Goal: Task Accomplishment & Management: Manage account settings

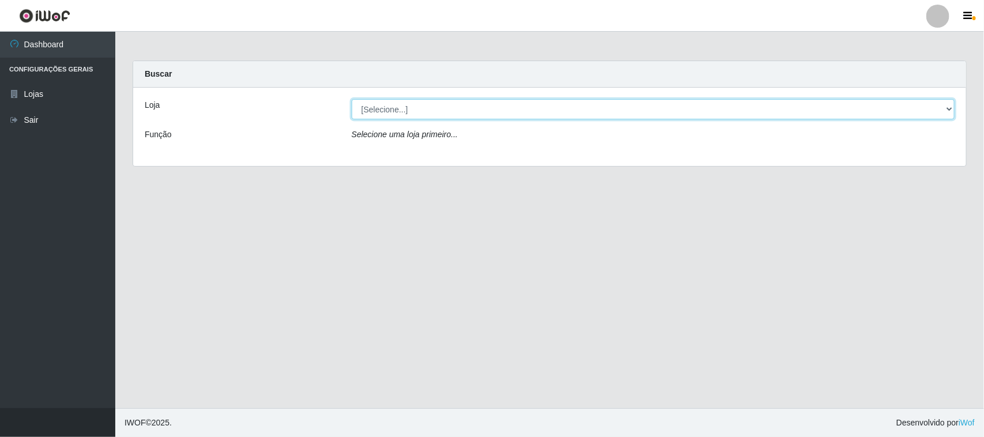
drag, startPoint x: 943, startPoint y: 109, endPoint x: 932, endPoint y: 117, distance: 12.8
click at [943, 109] on select "[Selecione...] O Feirão - [GEOGRAPHIC_DATA]" at bounding box center [652, 109] width 603 height 20
select select "191"
click at [351, 99] on select "[Selecione...] O Feirão - [GEOGRAPHIC_DATA]" at bounding box center [652, 109] width 603 height 20
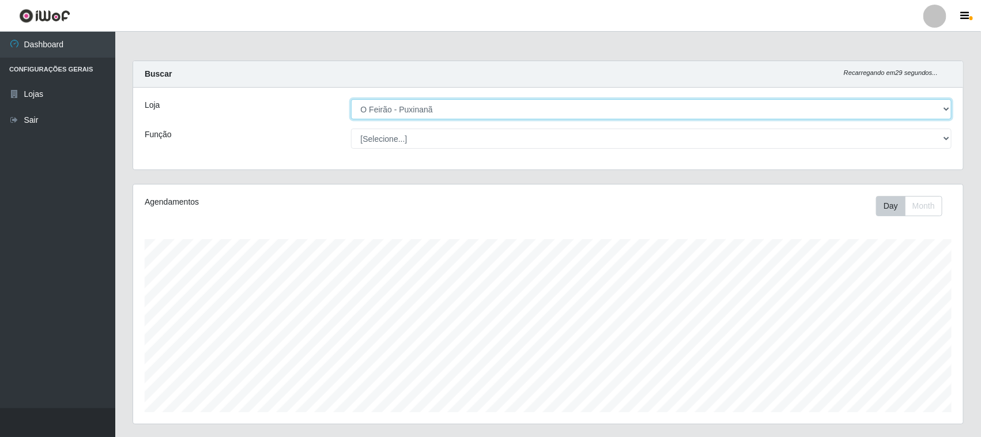
scroll to position [240, 830]
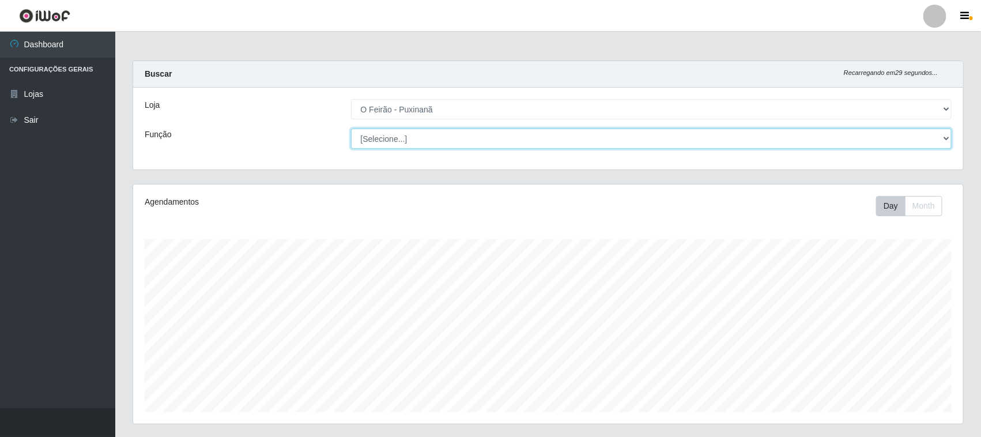
click at [733, 142] on select "[Selecione...] Balconista Balconista + Balconista ++ Embalador Embalador + Emba…" at bounding box center [651, 138] width 601 height 20
select select "1"
click at [351, 128] on select "[Selecione...] Balconista Balconista + Balconista ++ Embalador Embalador + Emba…" at bounding box center [651, 138] width 601 height 20
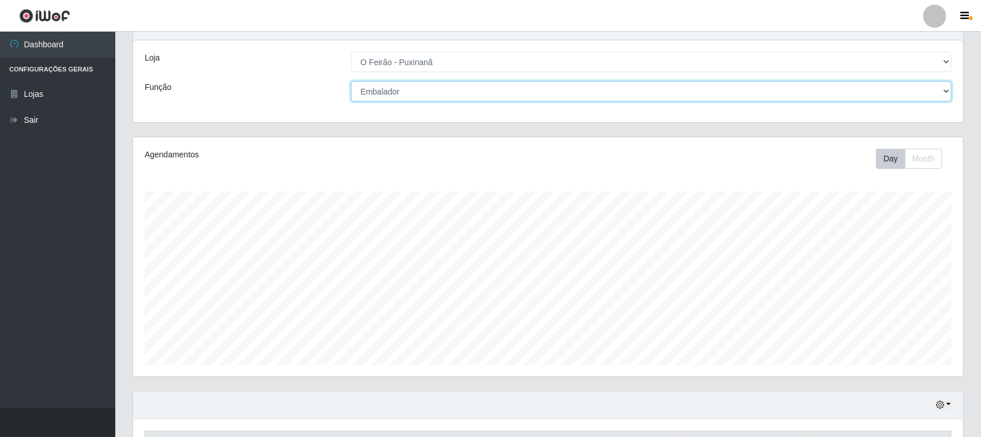
scroll to position [124, 0]
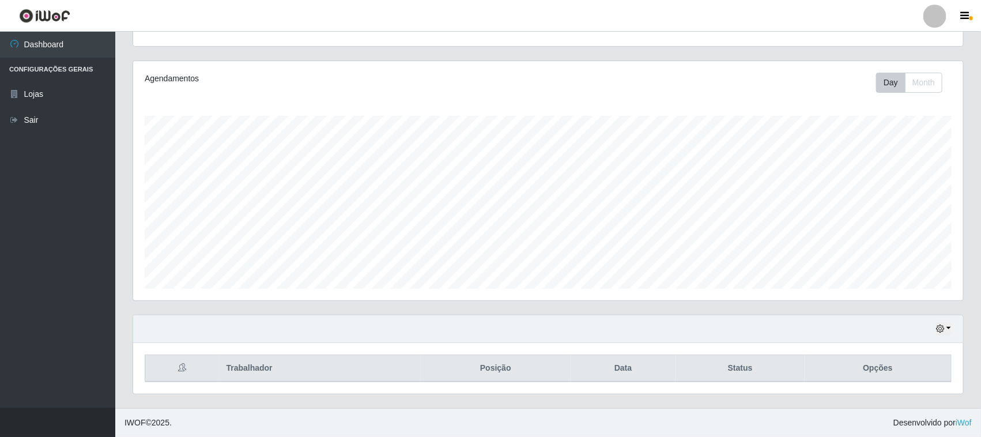
click at [958, 25] on header "Perfil Alterar Senha Sair" at bounding box center [490, 16] width 981 height 32
drag, startPoint x: 920, startPoint y: 70, endPoint x: 929, endPoint y: 74, distance: 9.8
click at [928, 73] on div "Agendamentos Day Month 29/08 Agendamentos 58.95" at bounding box center [548, 180] width 830 height 239
click at [936, 79] on button "Month" at bounding box center [923, 83] width 37 height 20
click at [940, 324] on icon "button" at bounding box center [940, 328] width 8 height 8
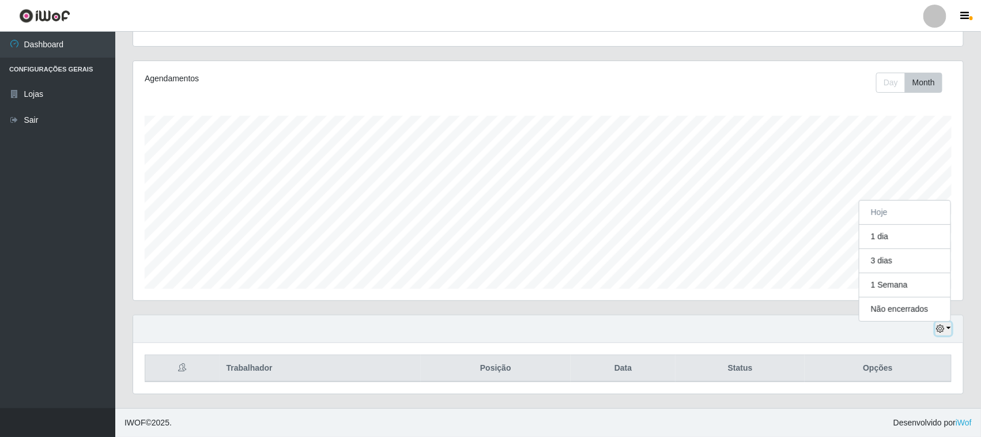
scroll to position [240, 830]
click at [902, 243] on button "1 dia" at bounding box center [904, 237] width 91 height 24
click at [946, 330] on button "button" at bounding box center [943, 328] width 16 height 13
click at [912, 260] on button "3 dias" at bounding box center [904, 261] width 91 height 24
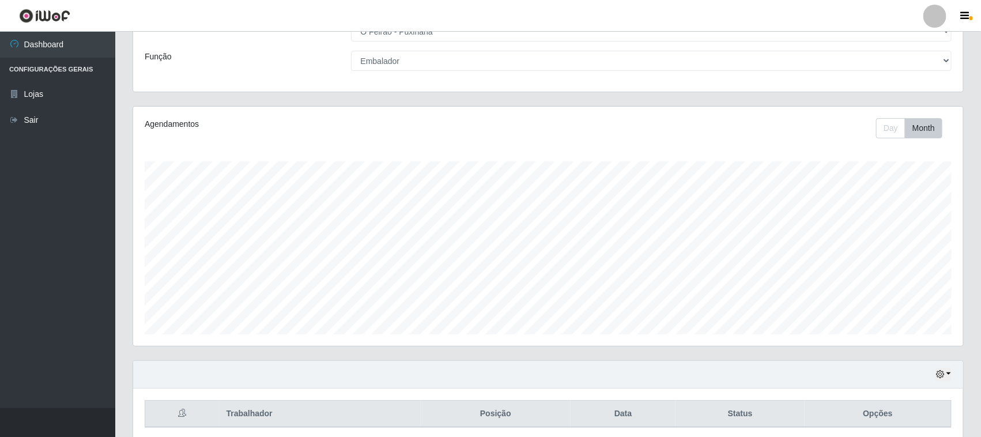
scroll to position [52, 0]
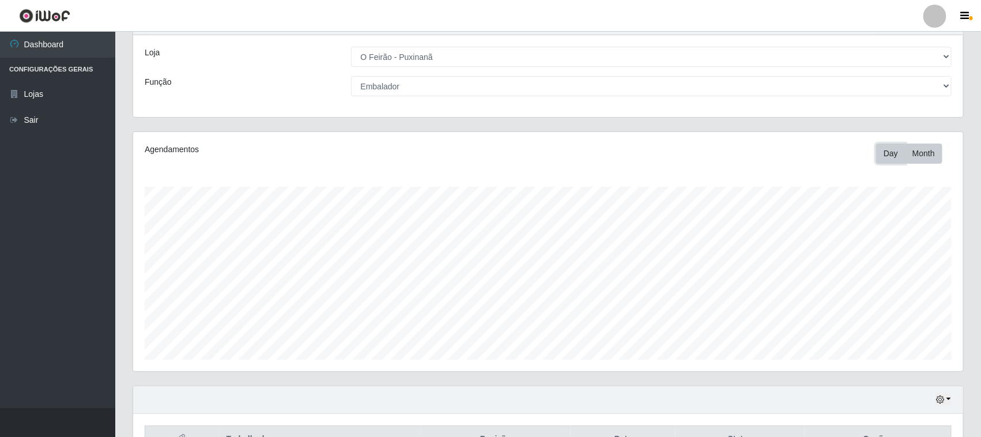
click at [889, 148] on button "Day" at bounding box center [890, 153] width 29 height 20
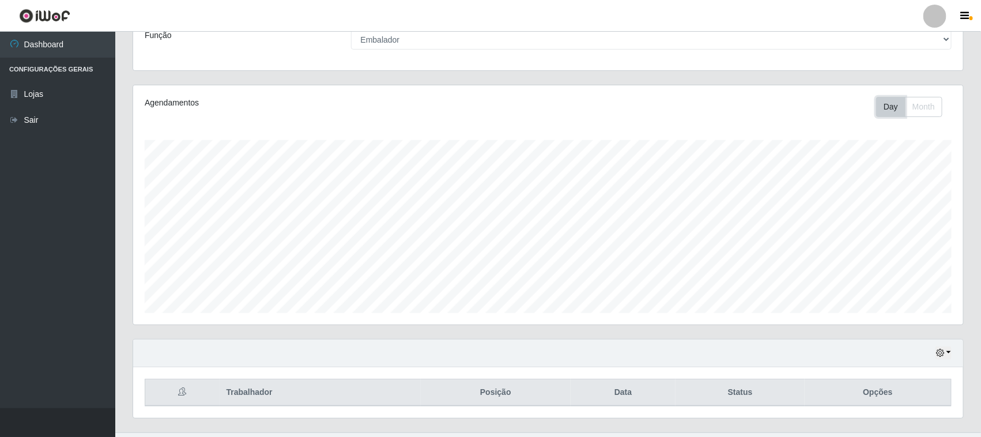
scroll to position [124, 0]
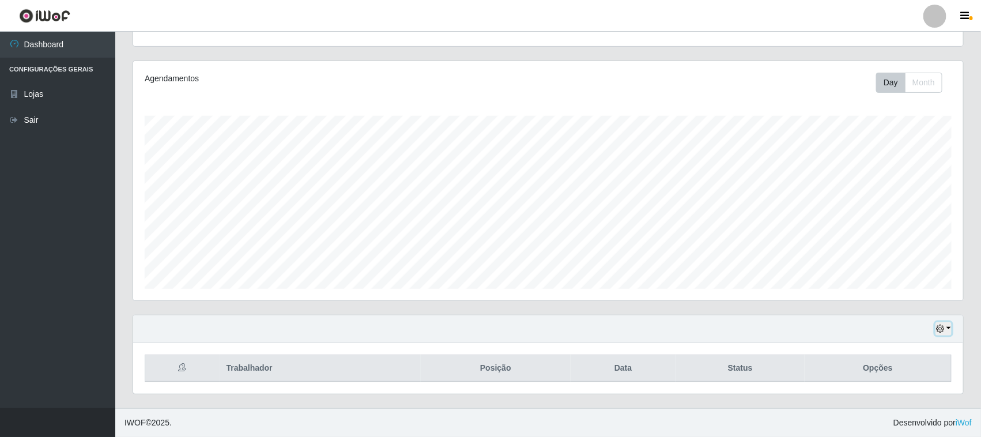
click at [936, 324] on icon "button" at bounding box center [940, 328] width 8 height 8
click at [903, 235] on button "1 dia" at bounding box center [904, 237] width 91 height 24
click at [954, 324] on div "Hoje 1 dia 3 dias 1 Semana Não encerrados" at bounding box center [548, 329] width 830 height 28
click at [948, 326] on button "button" at bounding box center [943, 328] width 16 height 13
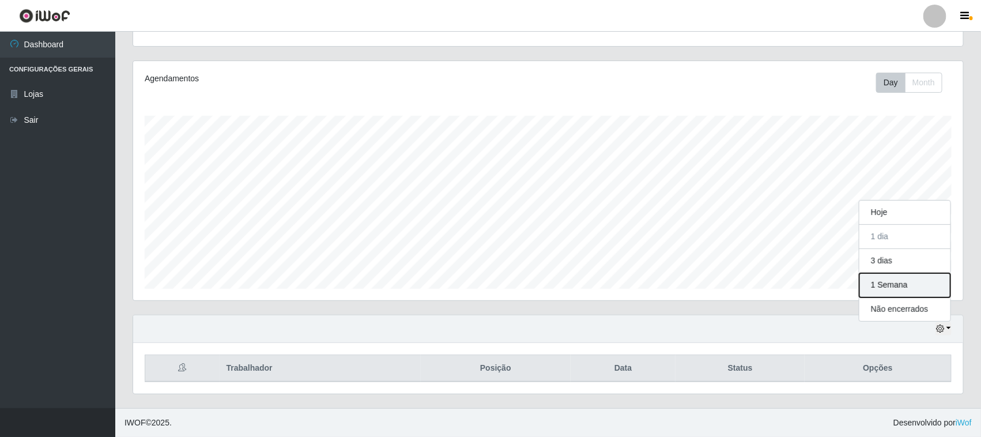
click at [878, 277] on button "1 Semana" at bounding box center [904, 285] width 91 height 24
click at [944, 328] on icon "button" at bounding box center [940, 328] width 8 height 8
click at [901, 309] on button "Não encerrados" at bounding box center [904, 309] width 91 height 24
click at [614, 369] on th "Data" at bounding box center [622, 368] width 105 height 27
click at [623, 366] on th "Data" at bounding box center [622, 368] width 105 height 27
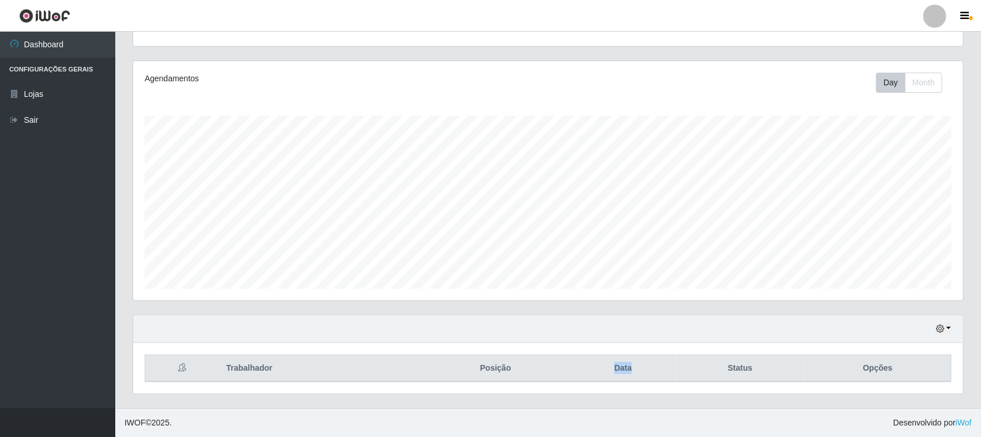
click at [623, 366] on th "Data" at bounding box center [622, 368] width 105 height 27
click at [75, 73] on li "Configurações Gerais" at bounding box center [57, 70] width 115 height 24
click at [75, 65] on li "Configurações Gerais" at bounding box center [57, 70] width 115 height 24
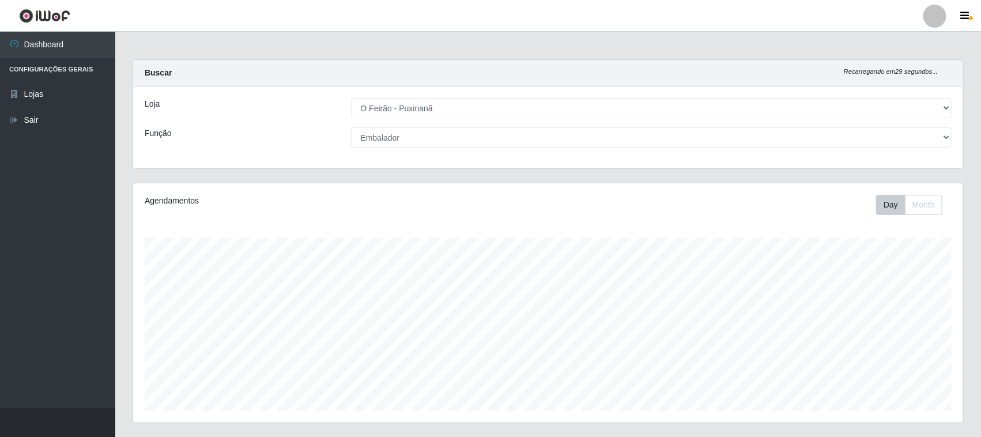
scroll to position [0, 0]
click at [101, 39] on link "Dashboard" at bounding box center [57, 45] width 115 height 26
